Goal: Information Seeking & Learning: Learn about a topic

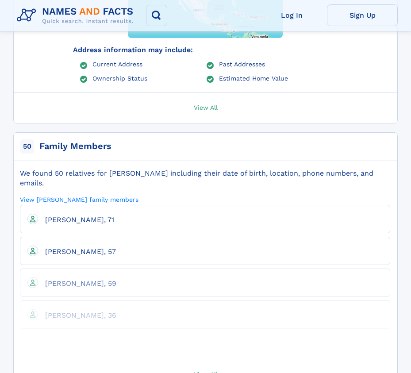
scroll to position [796, 0]
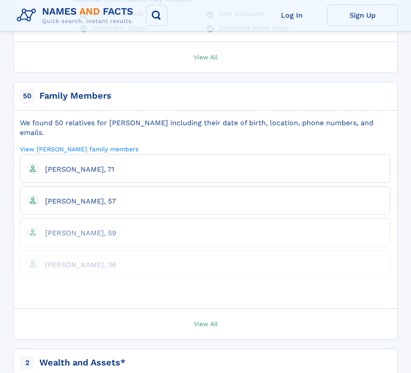
scroll to position [825, 0]
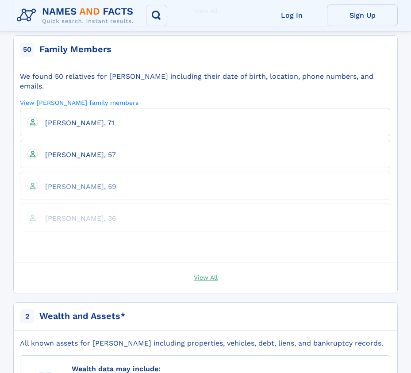
click at [213, 277] on span "View All" at bounding box center [206, 277] width 24 height 8
